Goal: Check status: Check status

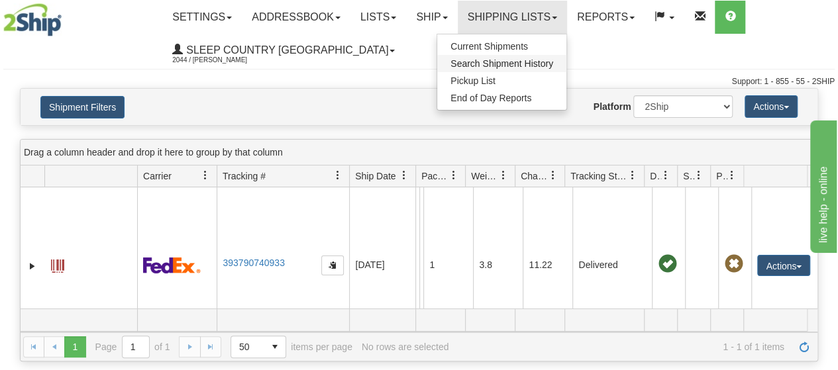
click at [494, 58] on span "Search Shipment History" at bounding box center [501, 63] width 103 height 11
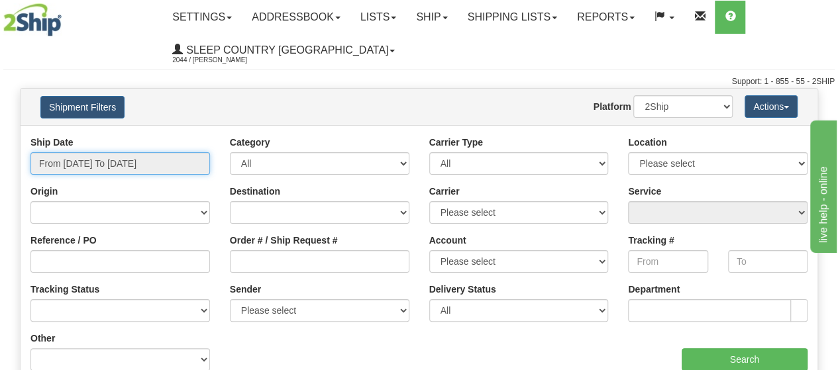
click at [187, 170] on input "From 10/06/2025 To 10/07/2025" at bounding box center [119, 163] width 179 height 23
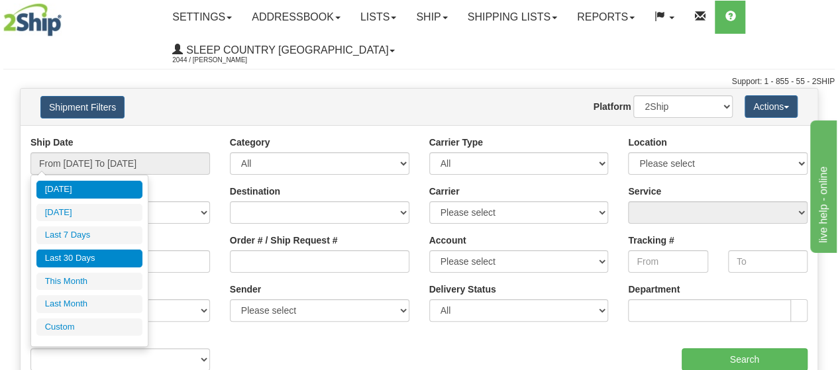
click at [77, 254] on li "Last 30 Days" at bounding box center [89, 259] width 106 height 18
type input "From [DATE] To [DATE]"
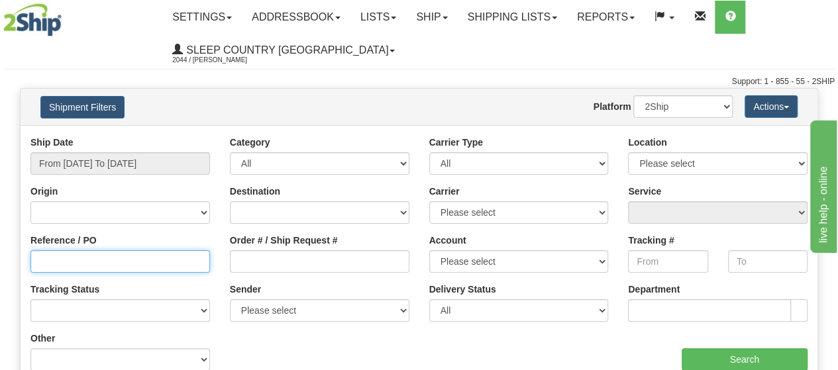
click at [49, 264] on input "Reference / PO" at bounding box center [119, 261] width 179 height 23
type input "1059917"
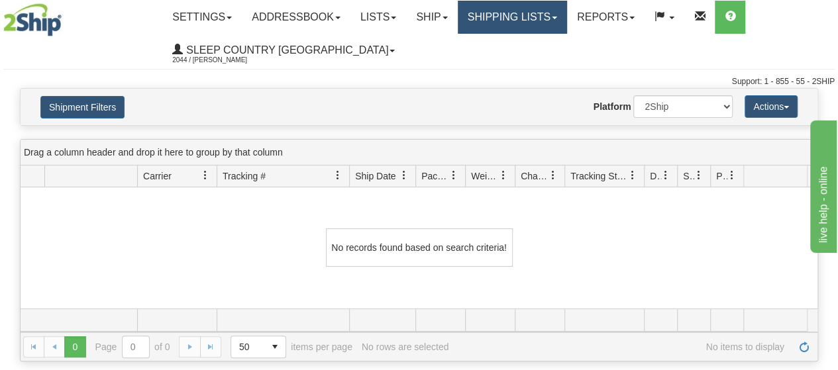
click at [564, 14] on link "Shipping lists" at bounding box center [512, 17] width 109 height 33
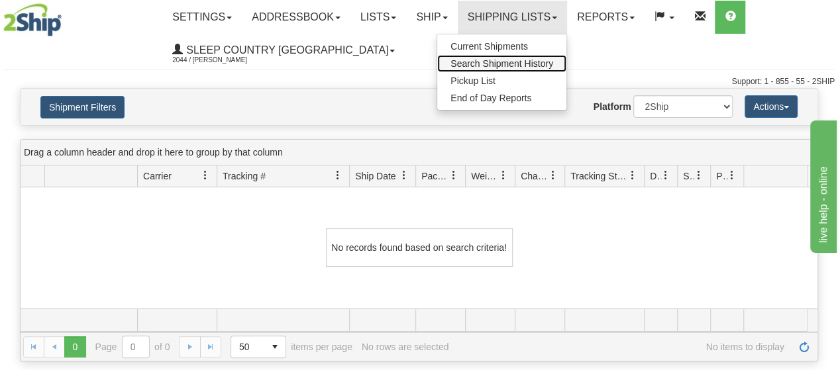
click at [531, 60] on span "Search Shipment History" at bounding box center [501, 63] width 103 height 11
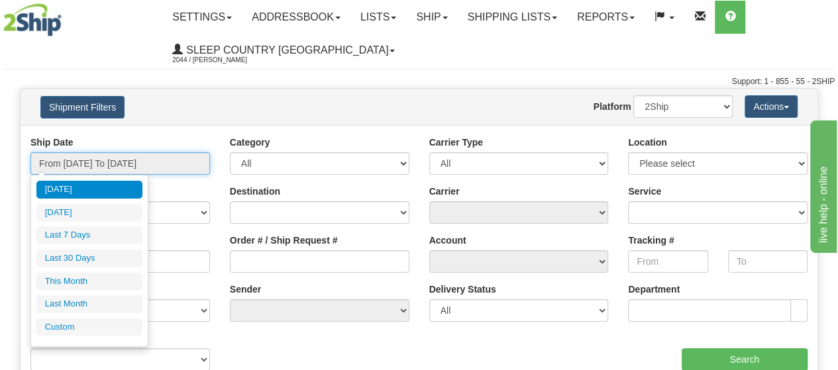
click at [176, 168] on input "From [DATE] To [DATE]" at bounding box center [119, 163] width 179 height 23
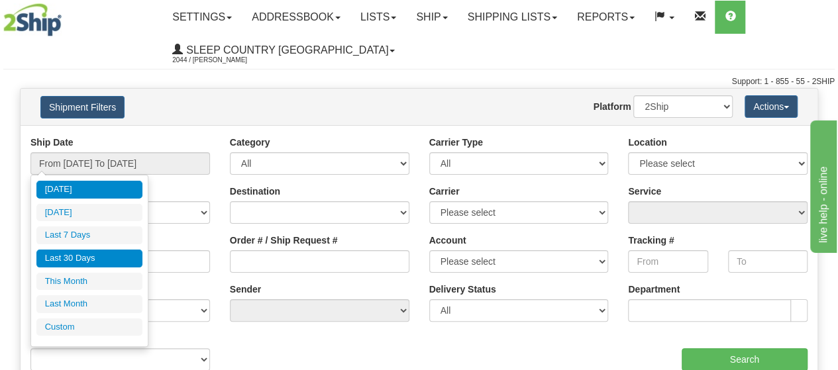
click at [106, 258] on li "Last 30 Days" at bounding box center [89, 259] width 106 height 18
type input "From [DATE] To [DATE]"
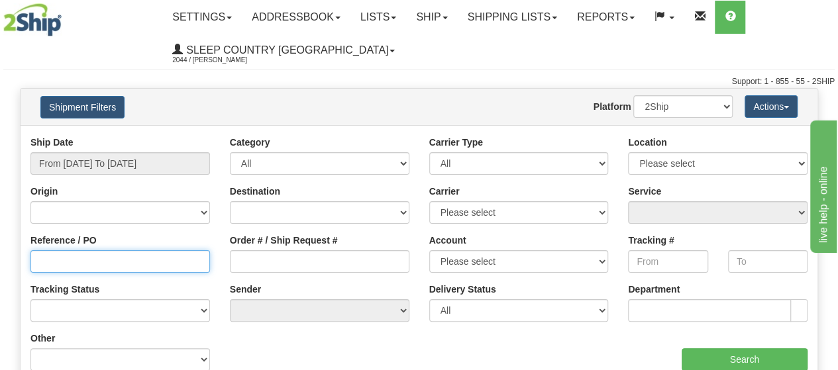
click at [95, 262] on input "Reference / PO" at bounding box center [119, 261] width 179 height 23
type input "1059917"
